Goal: Transaction & Acquisition: Subscribe to service/newsletter

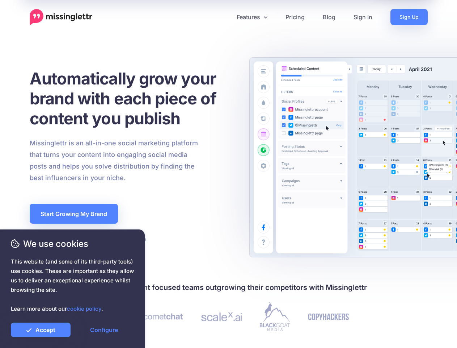
click at [228, 174] on div "Missinglettr is an all-in-one social marketing platform that turns your content…" at bounding box center [131, 160] width 215 height 46
click at [226, 17] on icon at bounding box center [226, 17] width 4 height 4
click at [252, 17] on link "Features" at bounding box center [252, 17] width 49 height 16
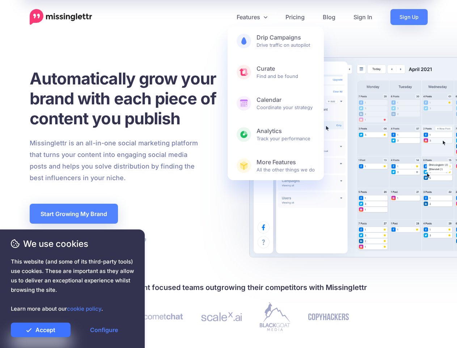
click at [41, 329] on link "Accept" at bounding box center [41, 329] width 60 height 14
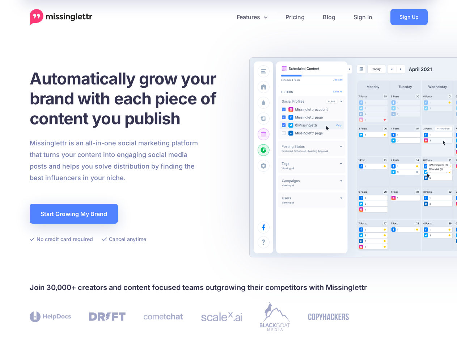
click at [104, 329] on link "Configure" at bounding box center [104, 329] width 60 height 14
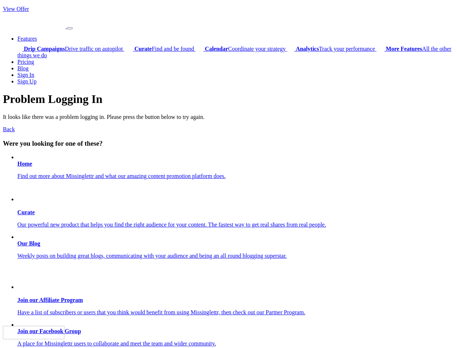
click at [16, 9] on link "View Offer" at bounding box center [16, 9] width 26 height 6
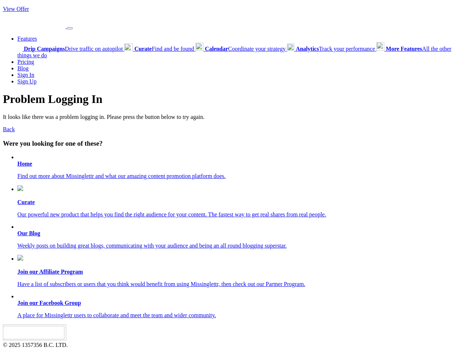
click at [27, 38] on link "Features" at bounding box center [27, 38] width 20 height 6
